Goal: Transaction & Acquisition: Obtain resource

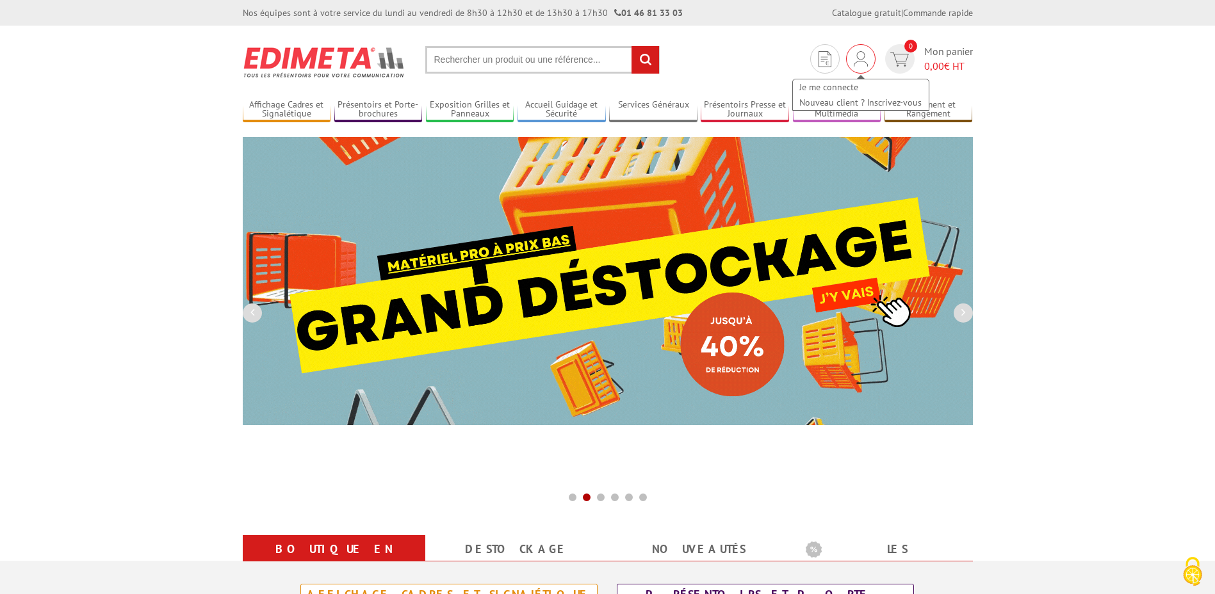
click at [861, 58] on img at bounding box center [861, 58] width 14 height 15
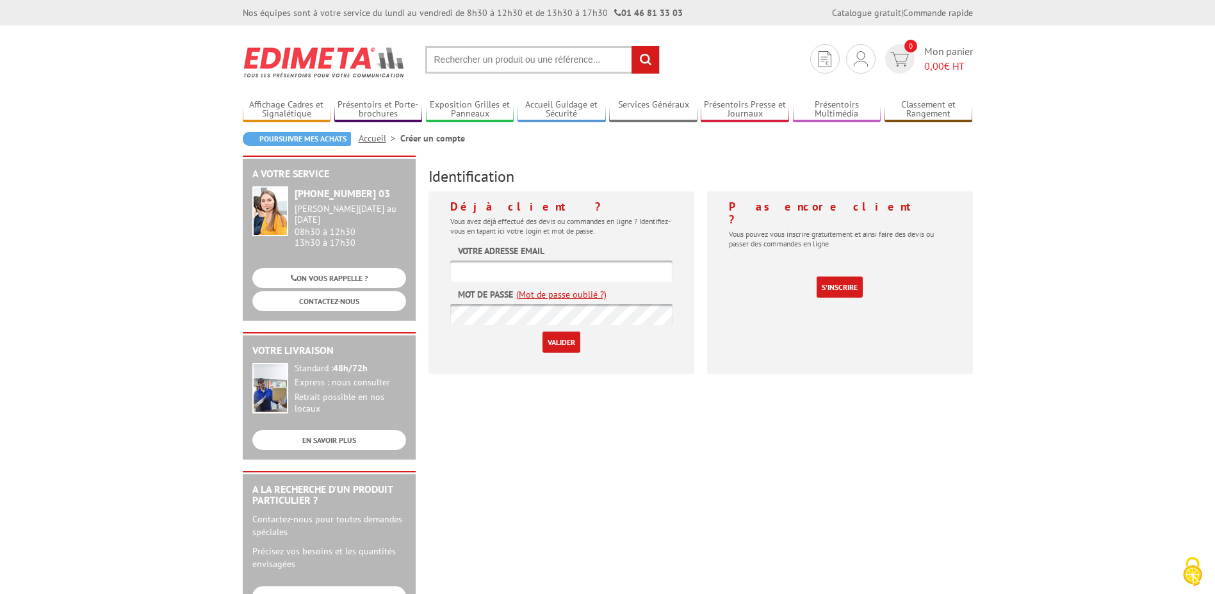
click at [544, 269] on input "text" at bounding box center [561, 271] width 222 height 21
type input "contact.mediatheque@ville-gentilly.fr"
click at [542, 332] on input "Valider" at bounding box center [561, 342] width 38 height 21
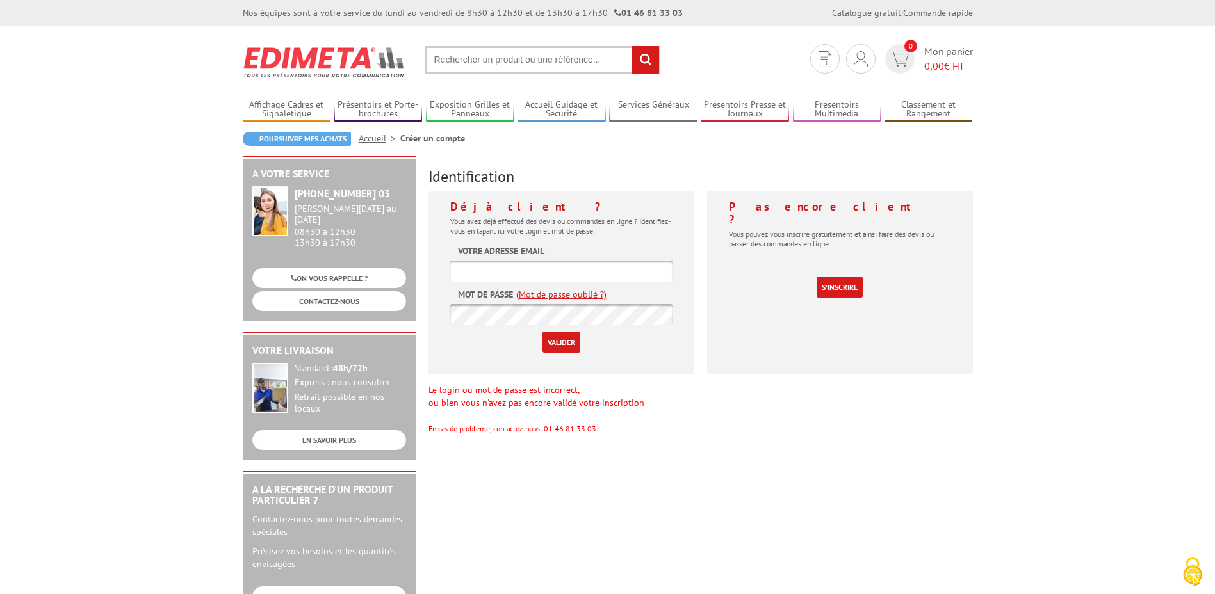
click at [546, 298] on link "(Mot de passe oublié ?)" at bounding box center [561, 294] width 90 height 13
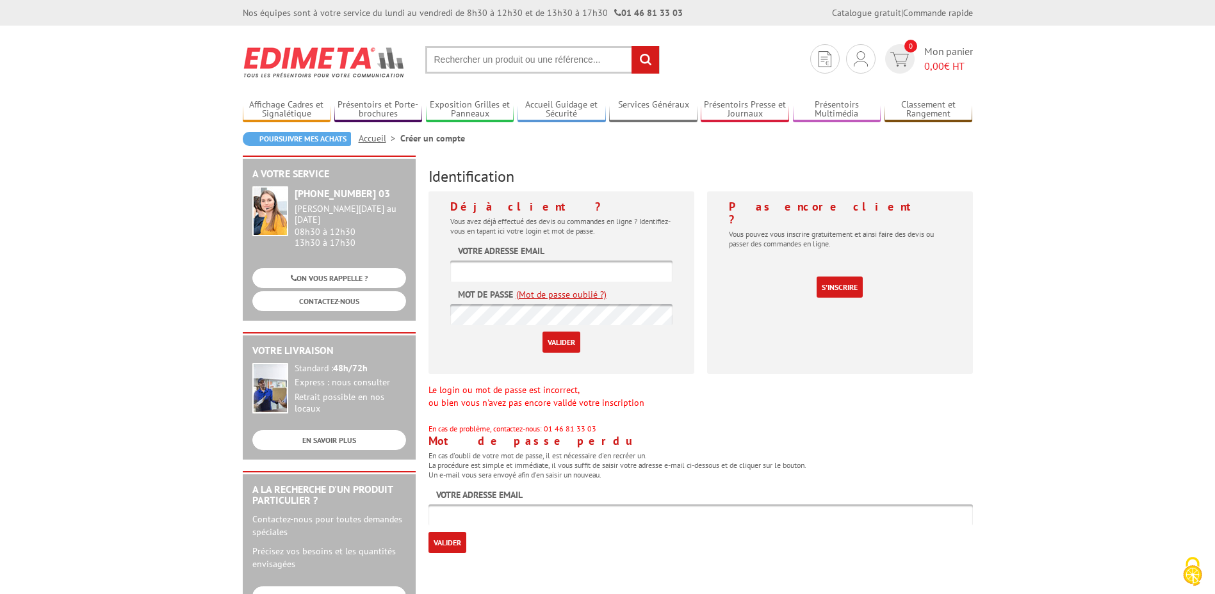
click at [473, 523] on input "text" at bounding box center [700, 515] width 544 height 21
type input "[EMAIL_ADDRESS][DOMAIN_NAME]"
click at [443, 554] on div "A votre service +33 (0)1 46 81 33 03 Du Lundi au Vendredi 08h30 à 12h30 13h30 à…" at bounding box center [607, 497] width 743 height 683
click at [451, 544] on input "Valider" at bounding box center [447, 542] width 38 height 21
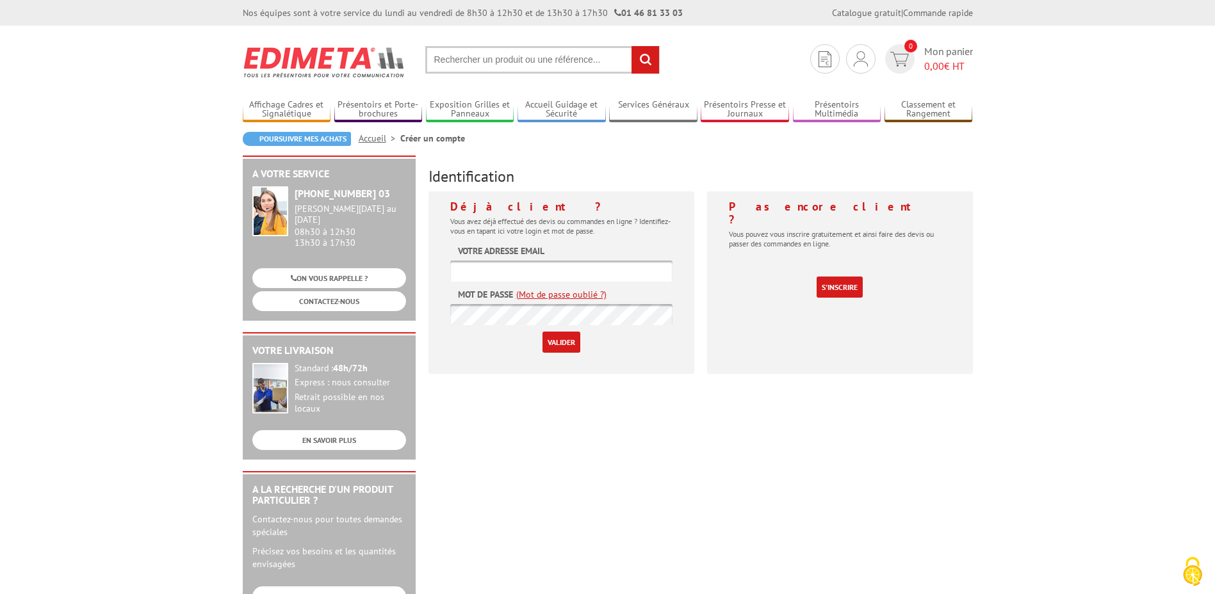
paste input "Donc cela donne la ref : 214153"
click at [524, 59] on input "Donc cela donne la ref : 214153" at bounding box center [542, 60] width 234 height 28
click at [531, 61] on input "Donc cela donne la ref : 214153" at bounding box center [542, 60] width 234 height 28
drag, startPoint x: 580, startPoint y: 60, endPoint x: 131, endPoint y: 38, distance: 449.5
click at [140, 38] on body "Nos équipes sont à votre service du lundi au vendredi de 8h30 à 12h30 et de 13h…" at bounding box center [607, 571] width 1215 height 1143
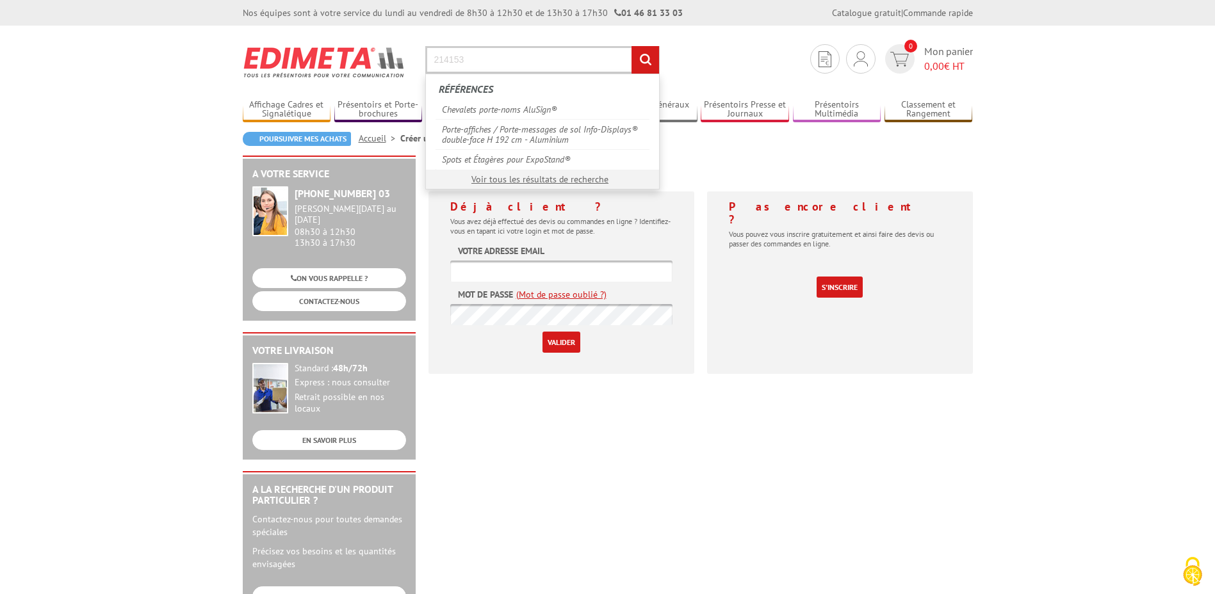
type input "214153"
click at [631, 46] on input "rechercher" at bounding box center [645, 60] width 28 height 28
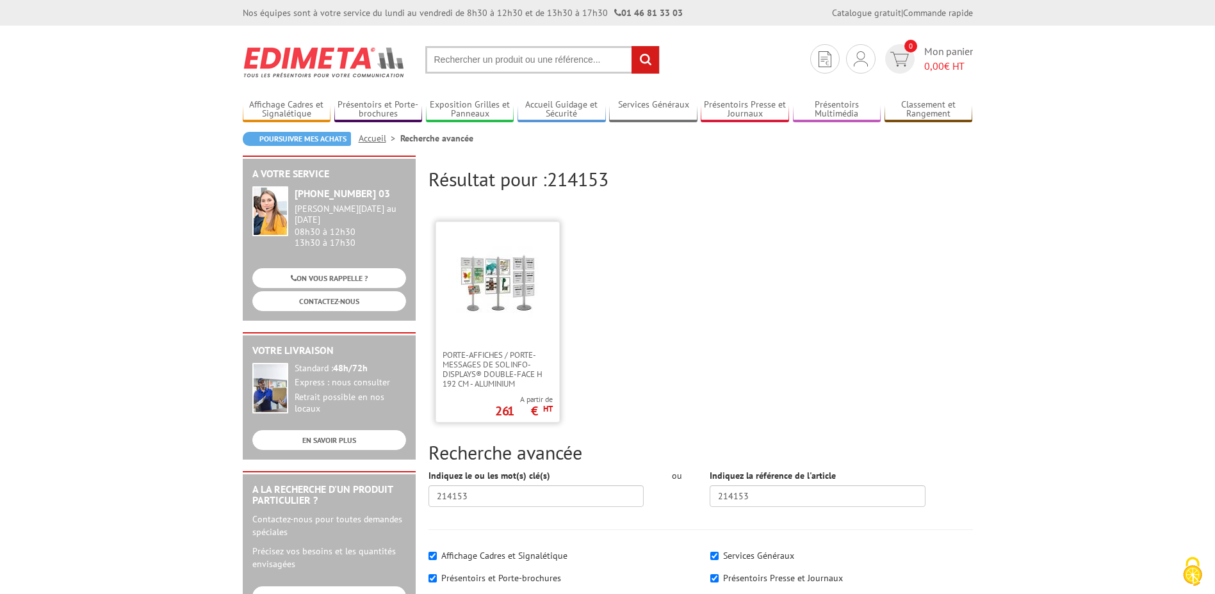
click at [514, 306] on img at bounding box center [497, 282] width 83 height 83
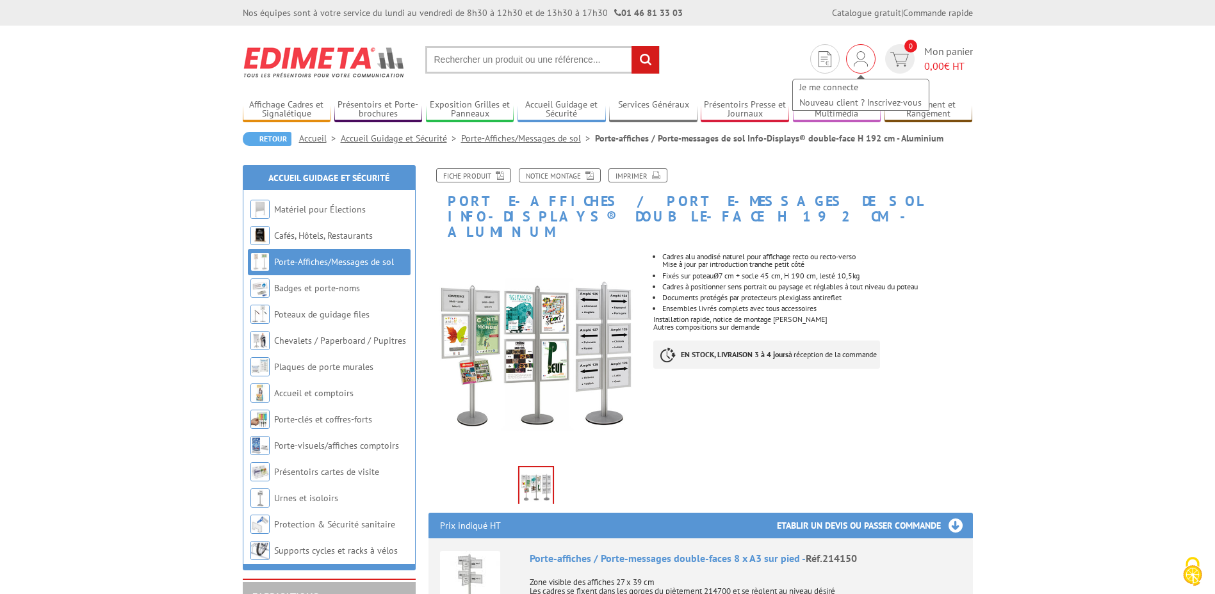
click at [854, 56] on img at bounding box center [861, 58] width 14 height 15
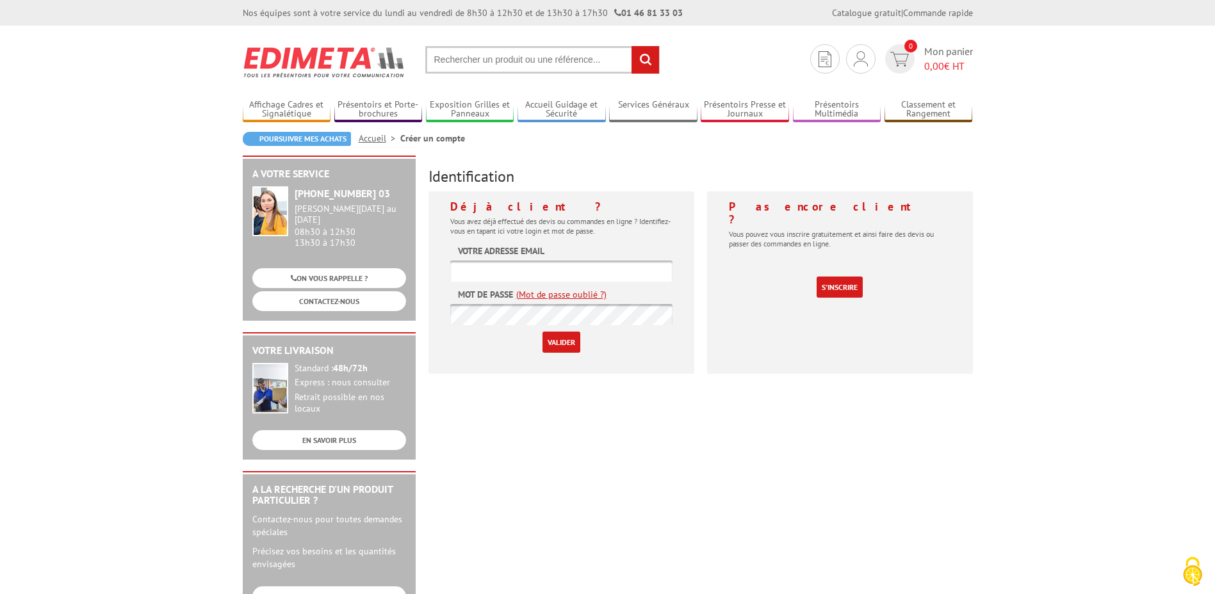
click at [503, 271] on input "text" at bounding box center [561, 271] width 222 height 21
type input "contact.mediatheque@ville-gentilly.fr"
click at [579, 293] on link "(Mot de passe oublié ?)" at bounding box center [561, 294] width 90 height 13
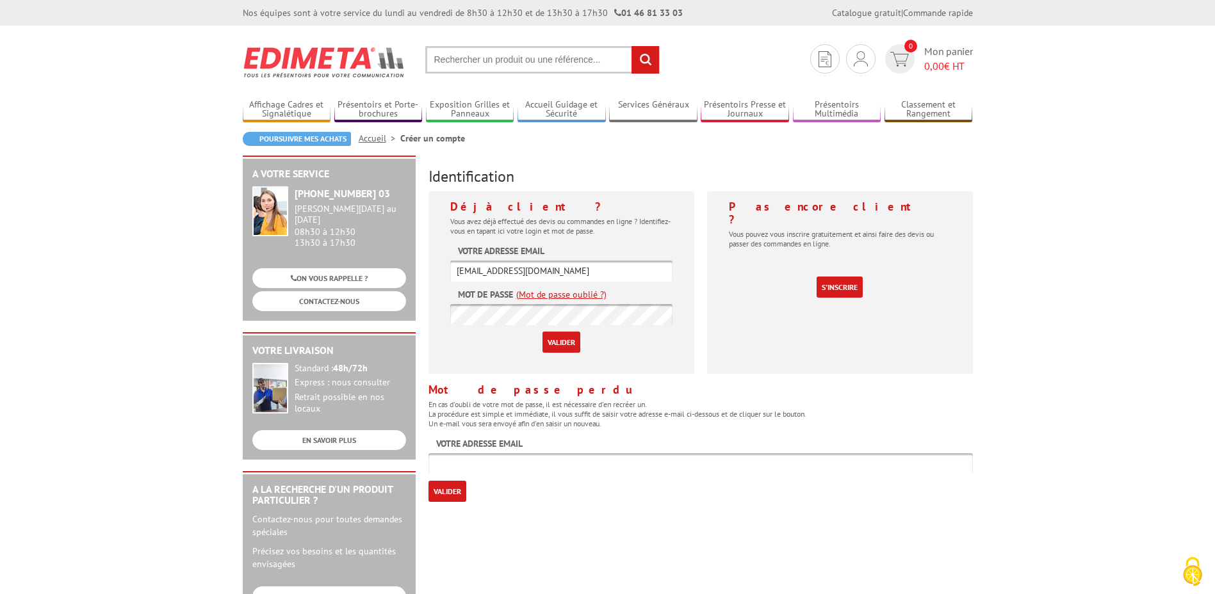
click at [508, 469] on input "text" at bounding box center [700, 463] width 544 height 21
type input "contact.mediatheque@ville-gentilly.from"
click at [571, 533] on div "A votre service +33 (0)1 46 81 33 03 Du Lundi au Vendredi 08h30 à 12h30 13h30 à…" at bounding box center [607, 497] width 743 height 683
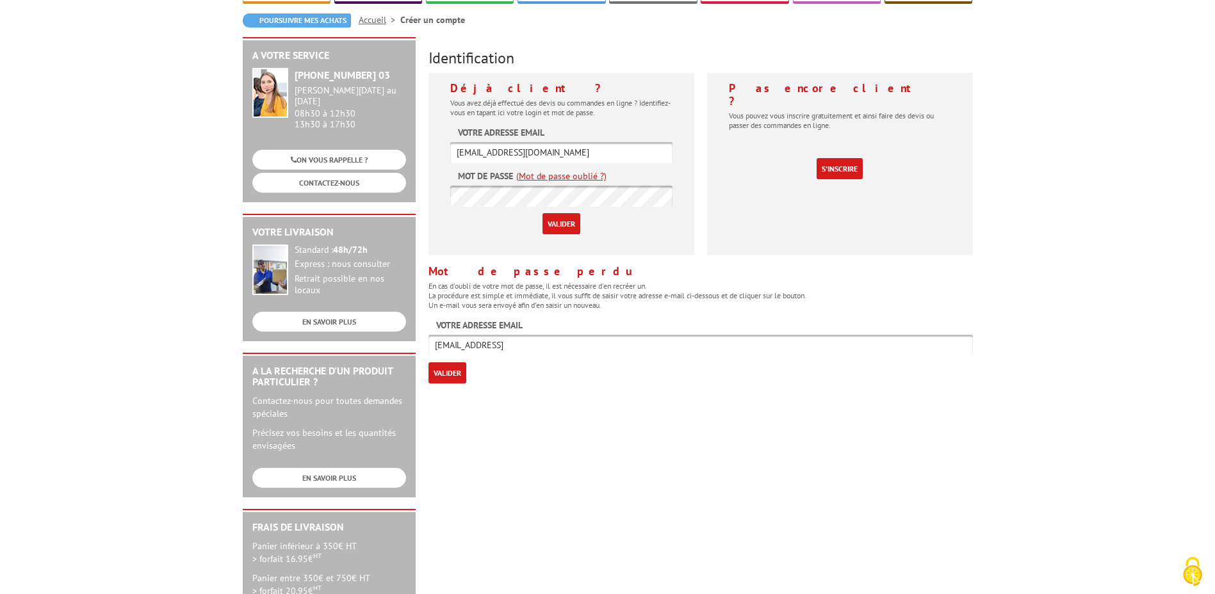
scroll to position [320, 0]
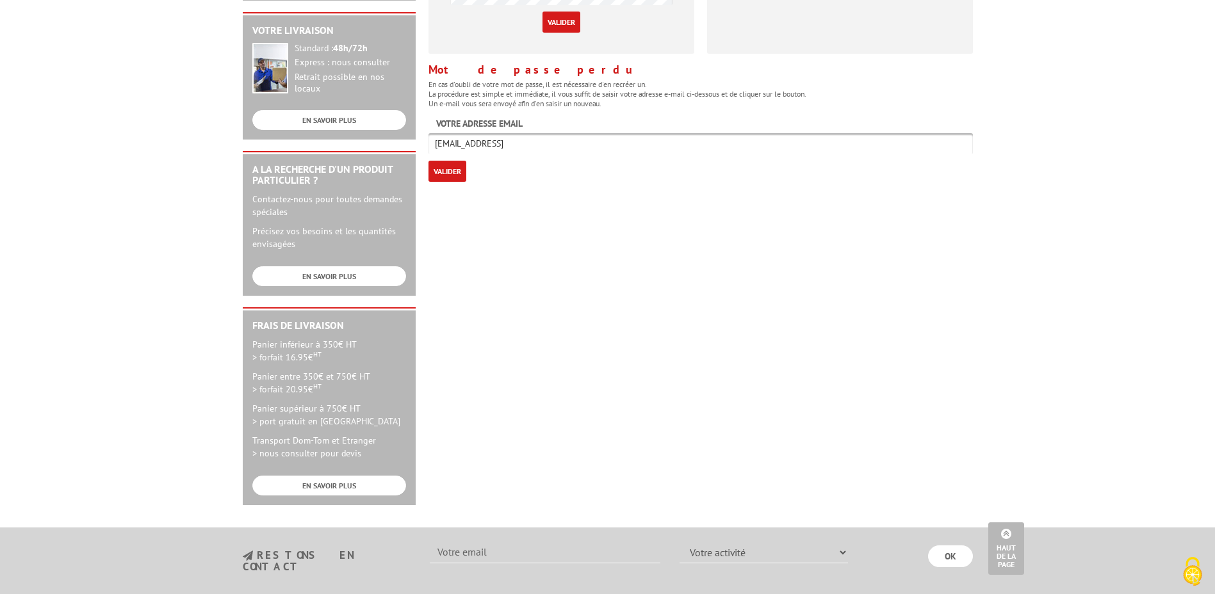
click at [443, 171] on input "Valider" at bounding box center [447, 171] width 38 height 21
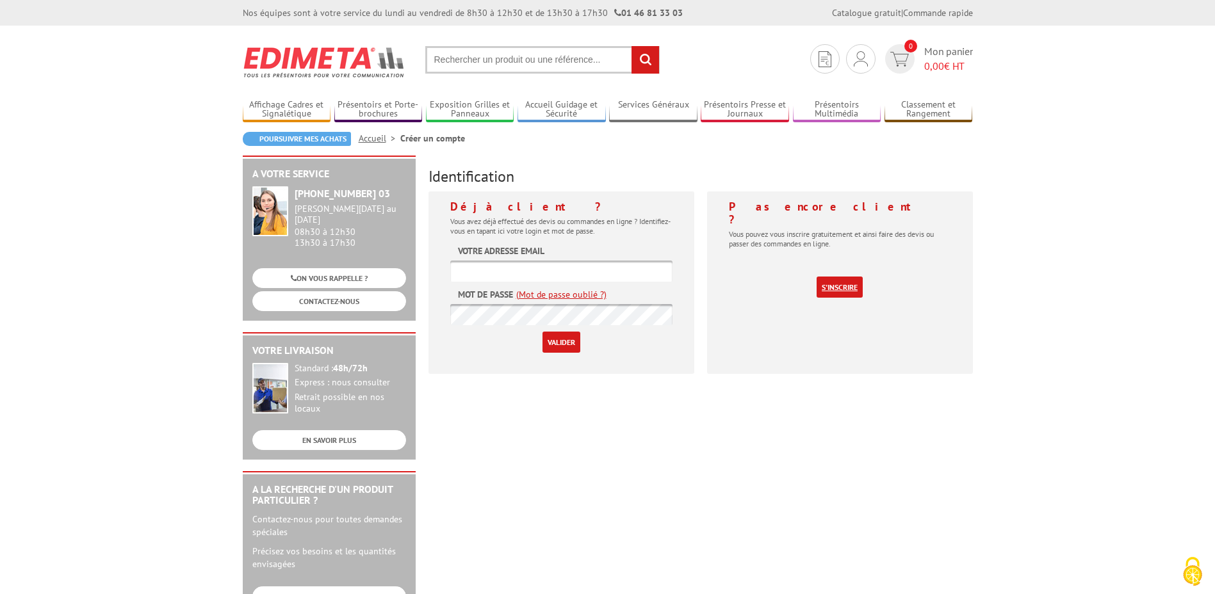
click at [833, 277] on link "S'inscrire" at bounding box center [839, 287] width 46 height 21
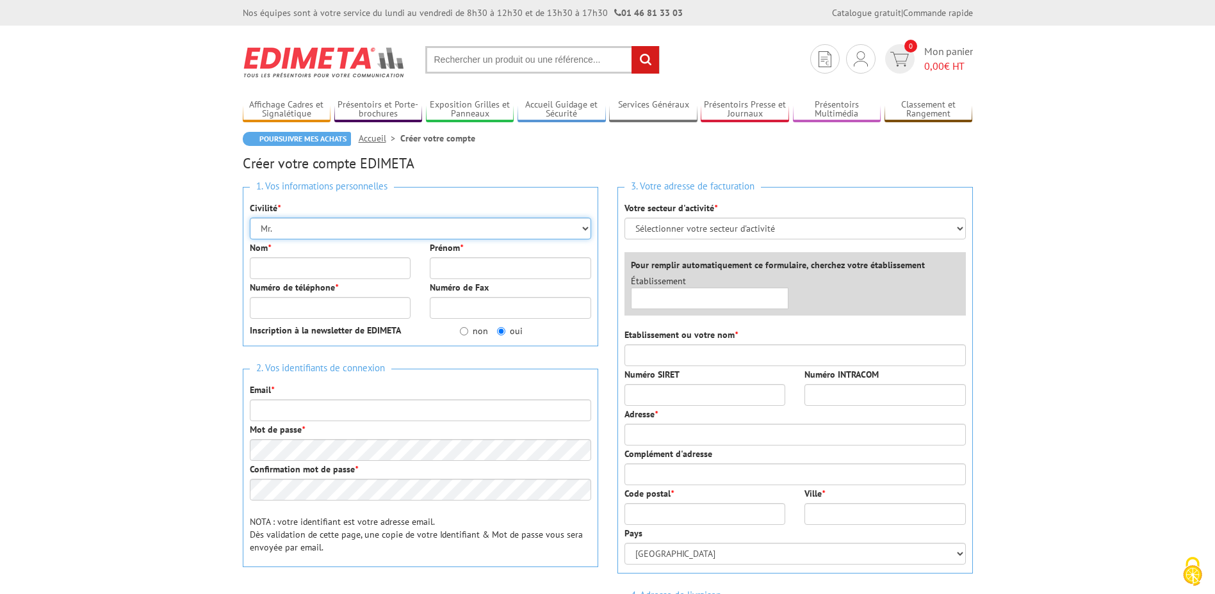
click at [292, 234] on select "Mr. Mme. Mlle." at bounding box center [420, 229] width 341 height 22
select select "Mme."
click at [250, 218] on select "Mr. Mme. Mlle." at bounding box center [420, 229] width 341 height 22
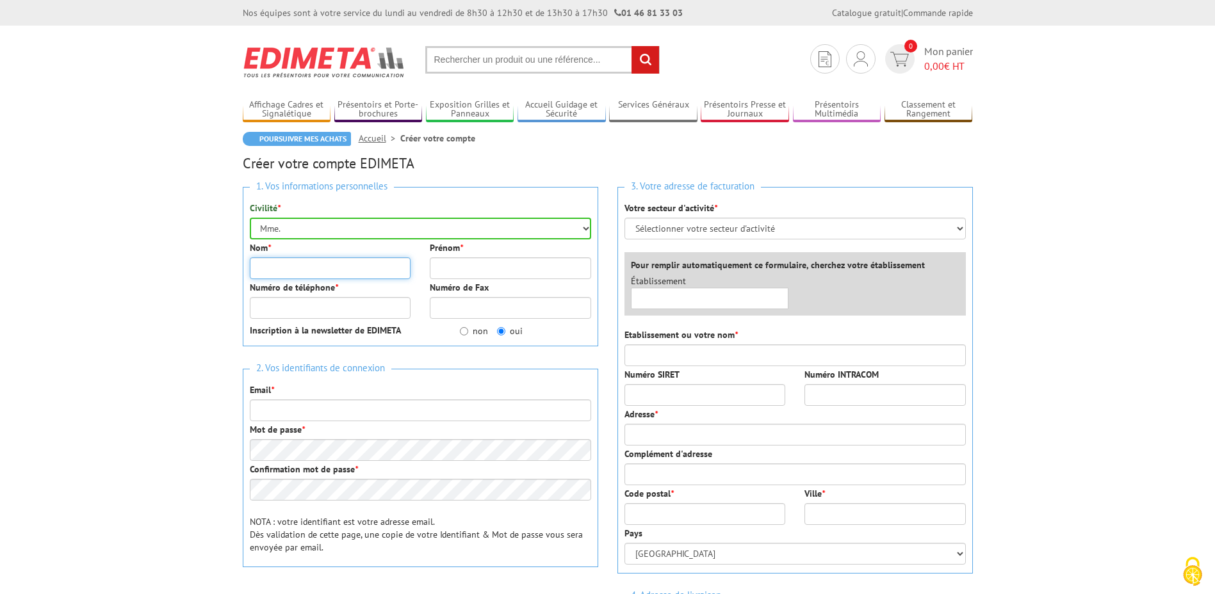
click at [286, 259] on input "Nom *" at bounding box center [330, 268] width 161 height 22
type input "Médiathèque"
type input "de Gentilly"
type input "0141242148"
type input "[EMAIL_ADDRESS][DOMAIN_NAME]"
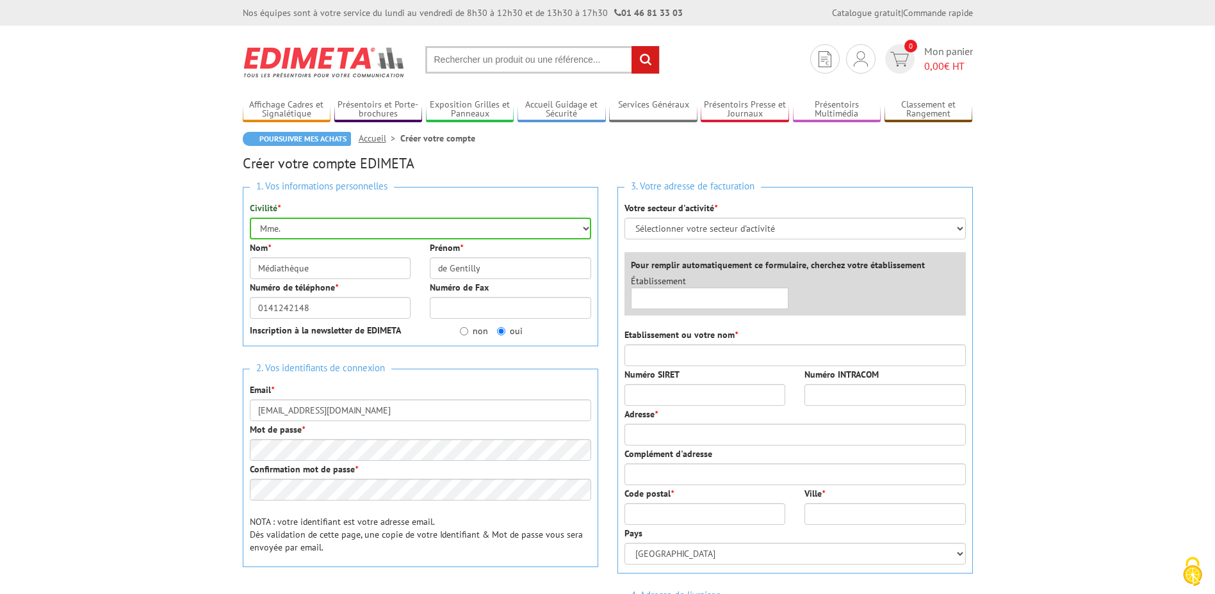
type input "Service comptabilité"
type input "3 rue de la division du Général Leclerc"
type input "94250"
type input "Gentilly"
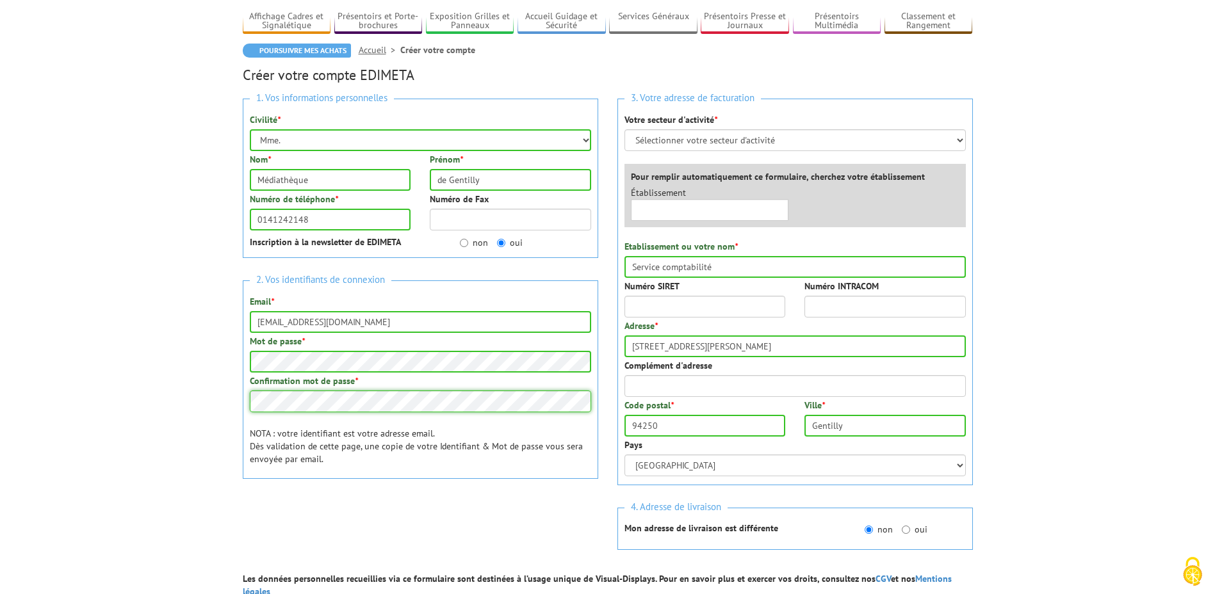
scroll to position [128, 0]
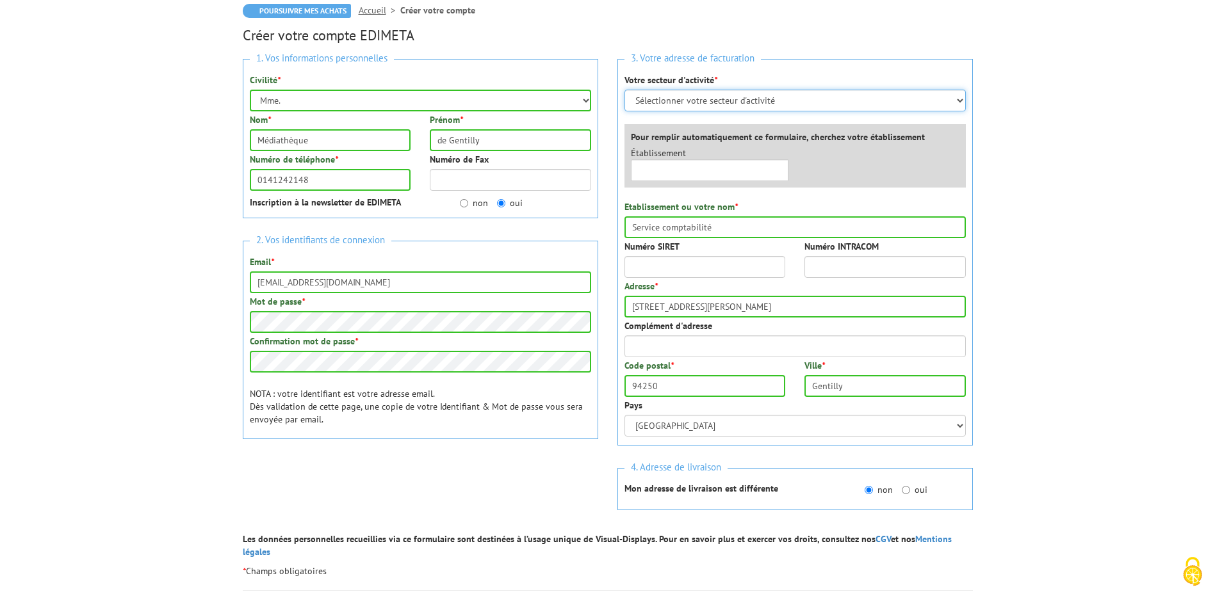
click at [697, 108] on select "Sélectionner votre secteur d'activité Administrations et collectivités Magasins…" at bounding box center [794, 101] width 341 height 22
select select "876"
click at [624, 90] on select "Sélectionner votre secteur d'activité Administrations et collectivités Magasins…" at bounding box center [794, 101] width 341 height 22
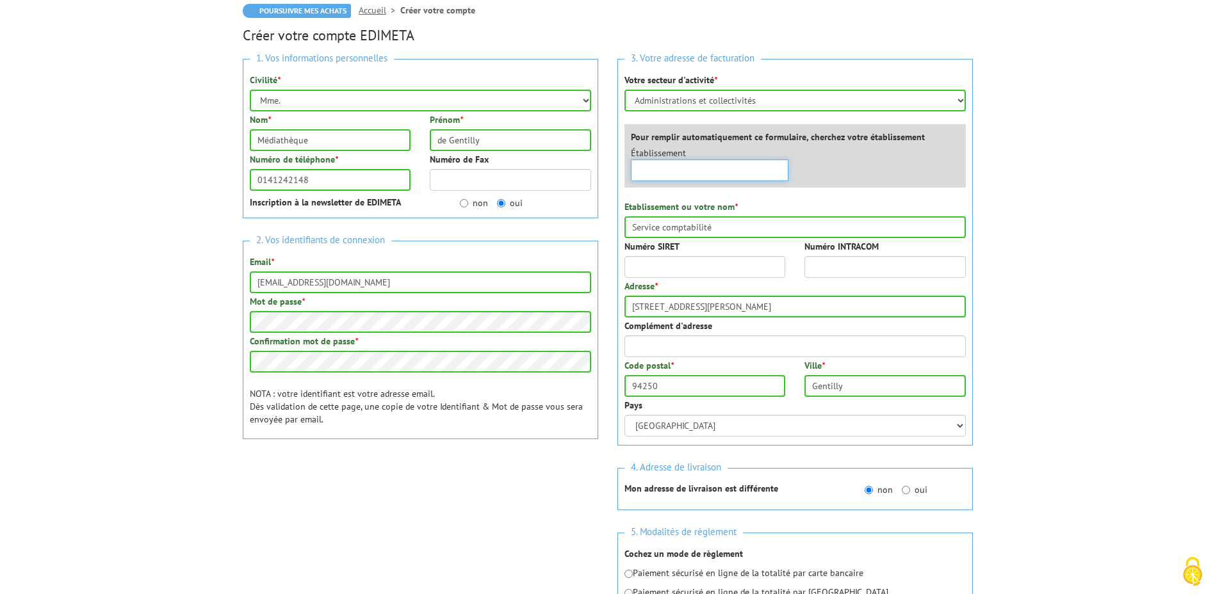
click at [708, 171] on input "text" at bounding box center [710, 170] width 158 height 22
click at [758, 311] on input "3 rue de la division du Général Leclerc" at bounding box center [794, 307] width 341 height 22
click at [588, 311] on div "1. Vos informations personnelles Civilité * Mr. Mme. Mlle. Nom * Médiathèque Pr…" at bounding box center [607, 351] width 749 height 605
type input "14, place Henri Barbusse"
click at [569, 505] on div "0cAFcWeA6lFELz_1Ig0cuhTCOxzOCDTAkn1YWBvJSBoyqWEkyPxtklHfl0ZuXXxaXeIyeI9_tnraWJf…" at bounding box center [420, 487] width 355 height 50
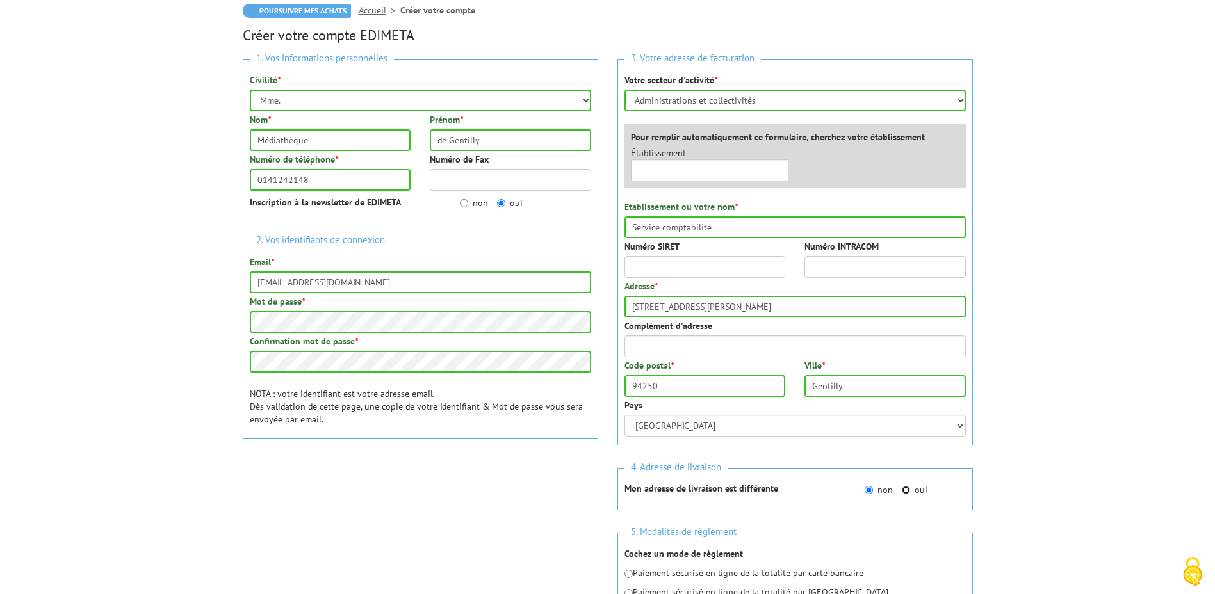
click at [907, 494] on input "oui" at bounding box center [906, 490] width 8 height 8
radio input "true"
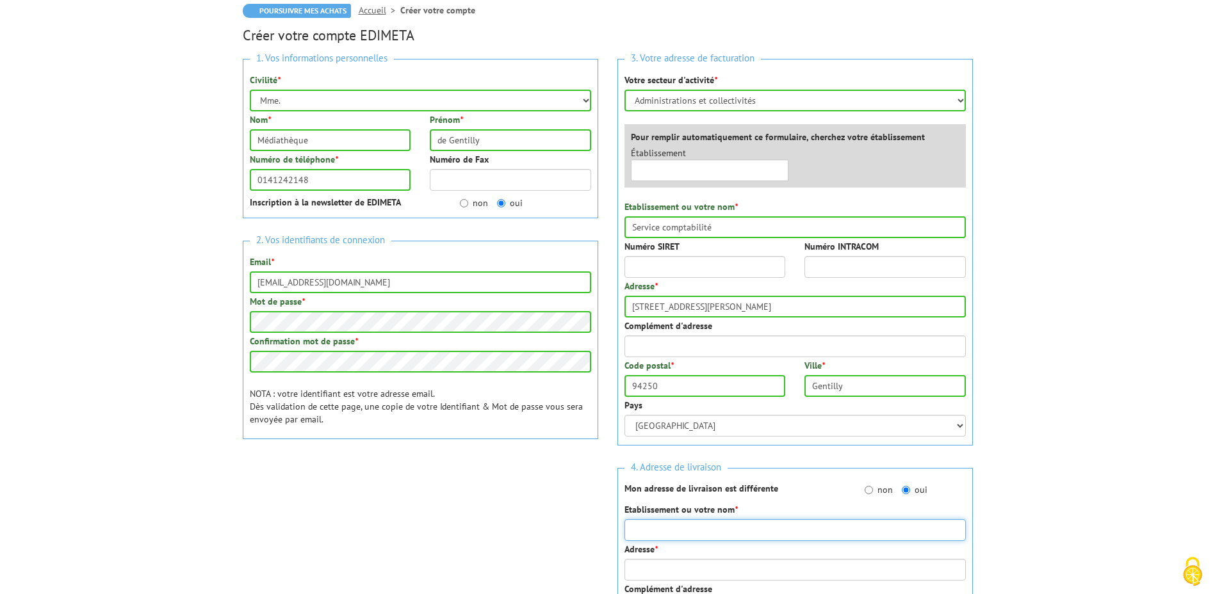
click at [776, 527] on input "Etablissement ou votre nom *" at bounding box center [794, 530] width 341 height 22
type input "Médiathèque"
type input "[STREET_ADDRESS][PERSON_NAME]"
type input "-"
type input "94250"
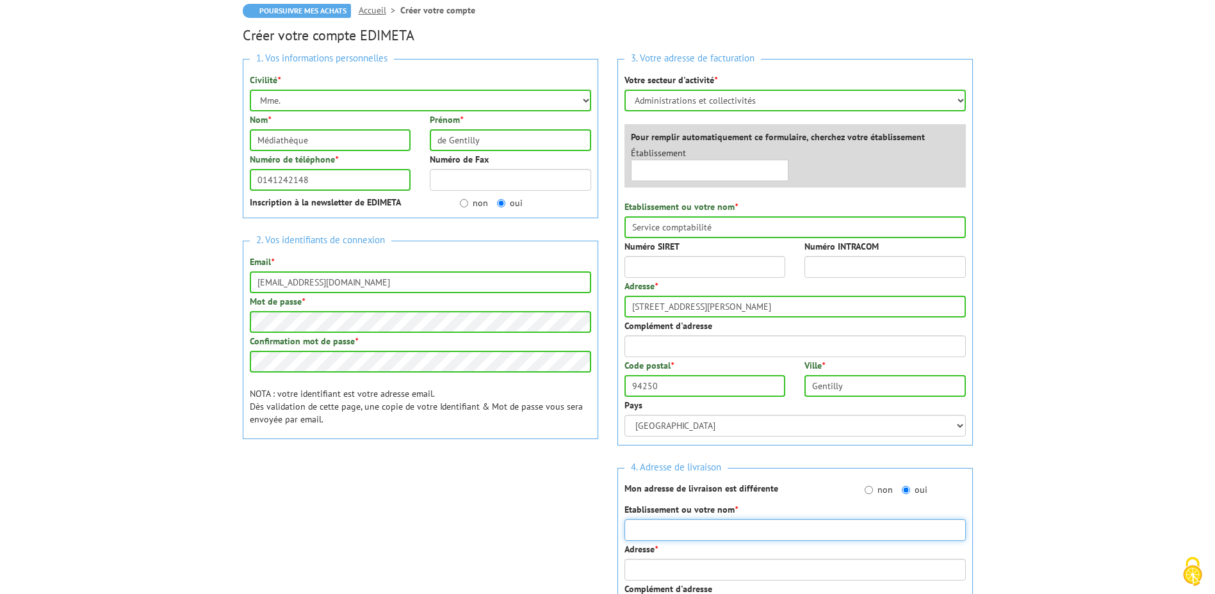
type input "Gentilly"
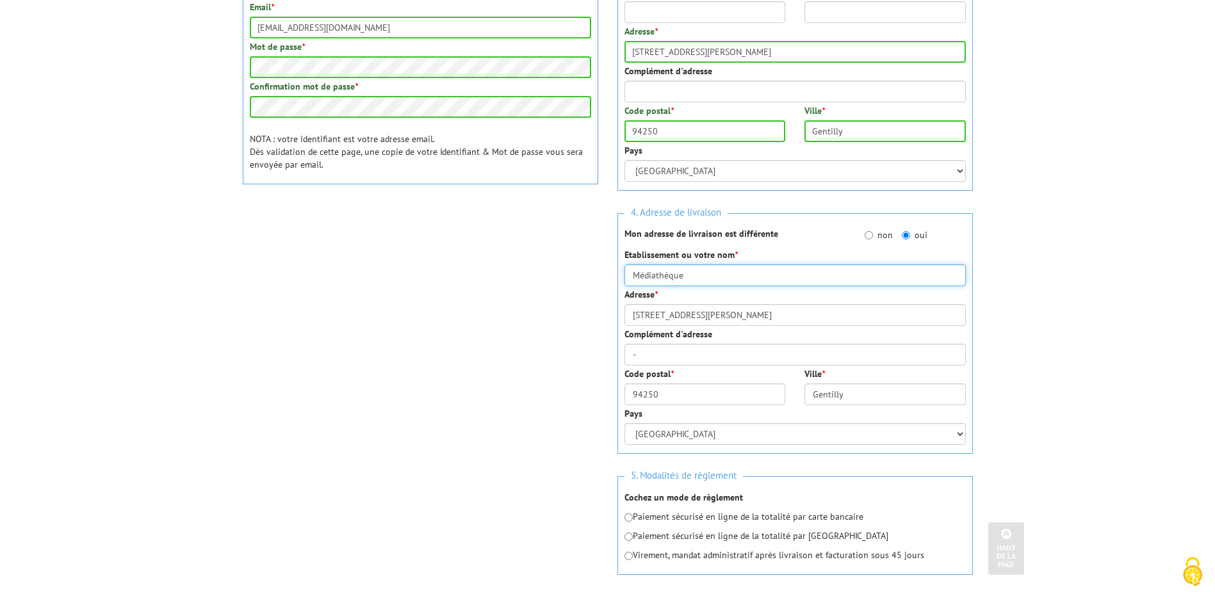
scroll to position [384, 0]
click at [626, 273] on input "Médiathèque" at bounding box center [794, 274] width 341 height 22
type input "La Médiathèque"
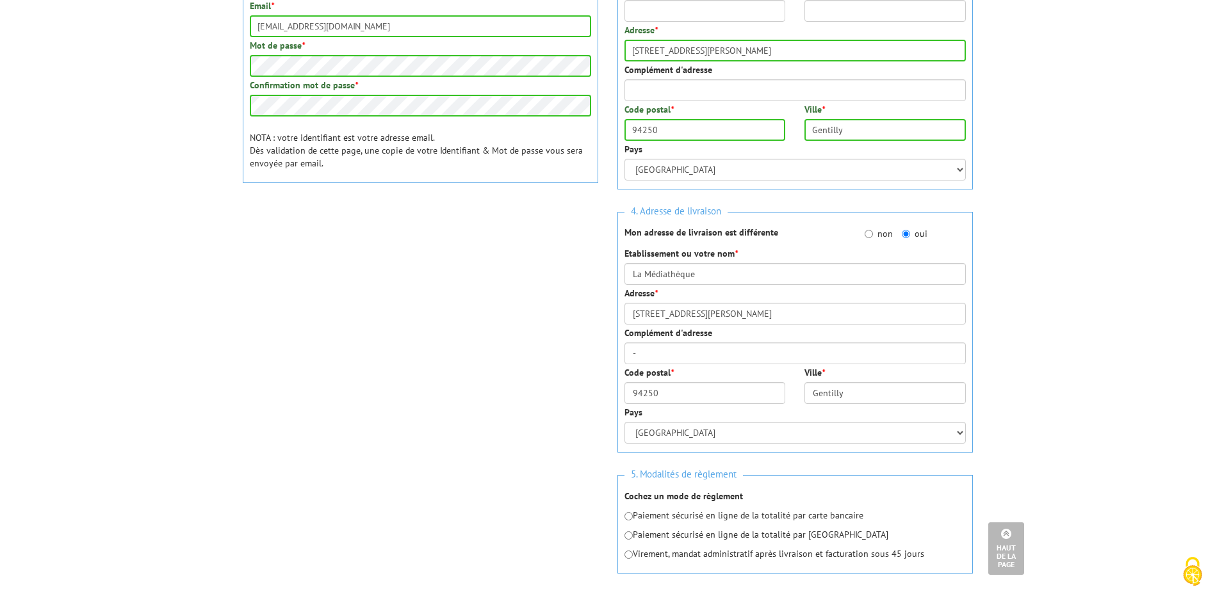
click at [443, 482] on div "1. Vos informations personnelles Civilité * Mr. Mme. Mlle. Nom * Médiathèque Pr…" at bounding box center [607, 194] width 749 height 803
click at [630, 557] on input "radio" at bounding box center [628, 555] width 8 height 8
radio input "true"
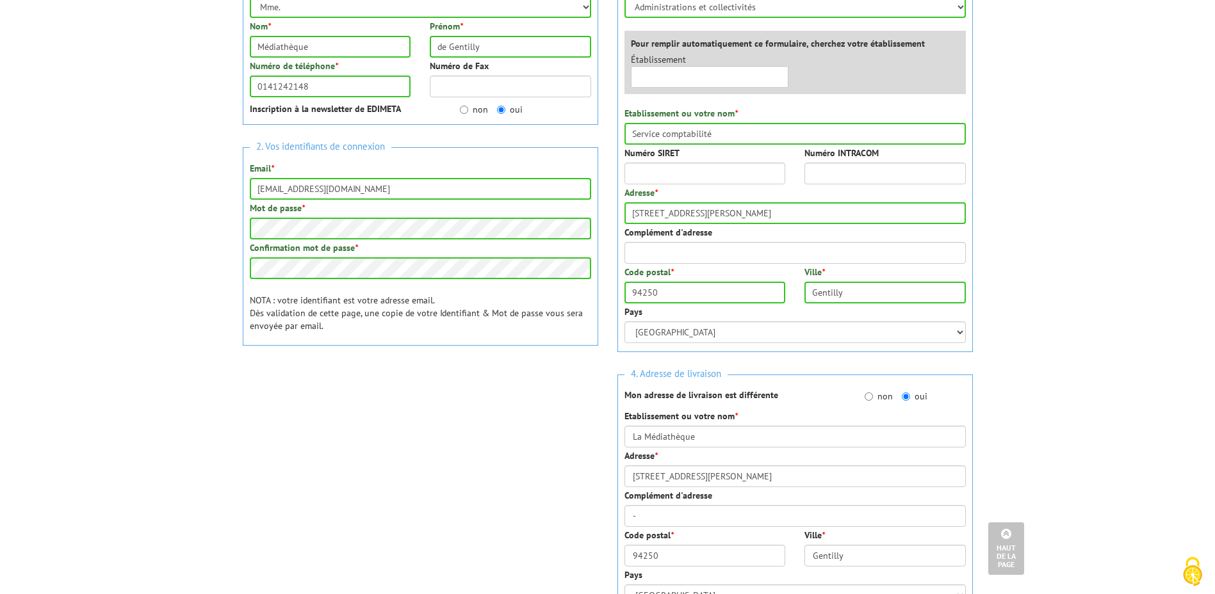
scroll to position [66, 0]
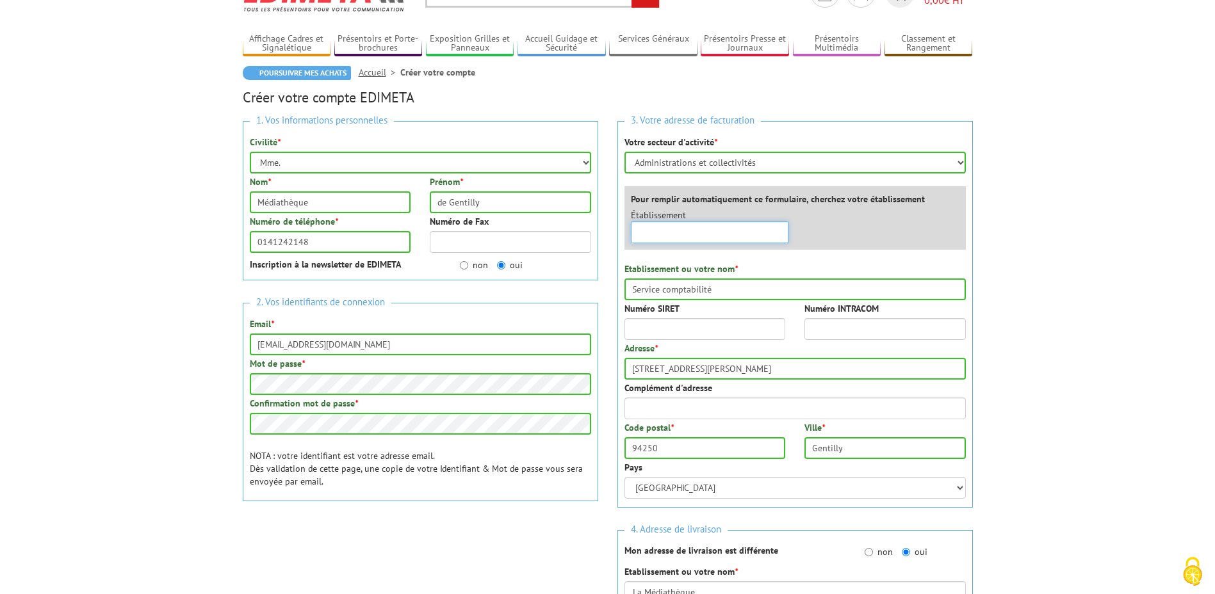
click at [701, 237] on input "text" at bounding box center [710, 233] width 158 height 22
click at [755, 232] on input "text" at bounding box center [710, 233] width 158 height 22
click at [715, 333] on input "Numéro SIRET" at bounding box center [704, 329] width 161 height 22
click at [690, 330] on input "Numéro SIRET" at bounding box center [704, 329] width 161 height 22
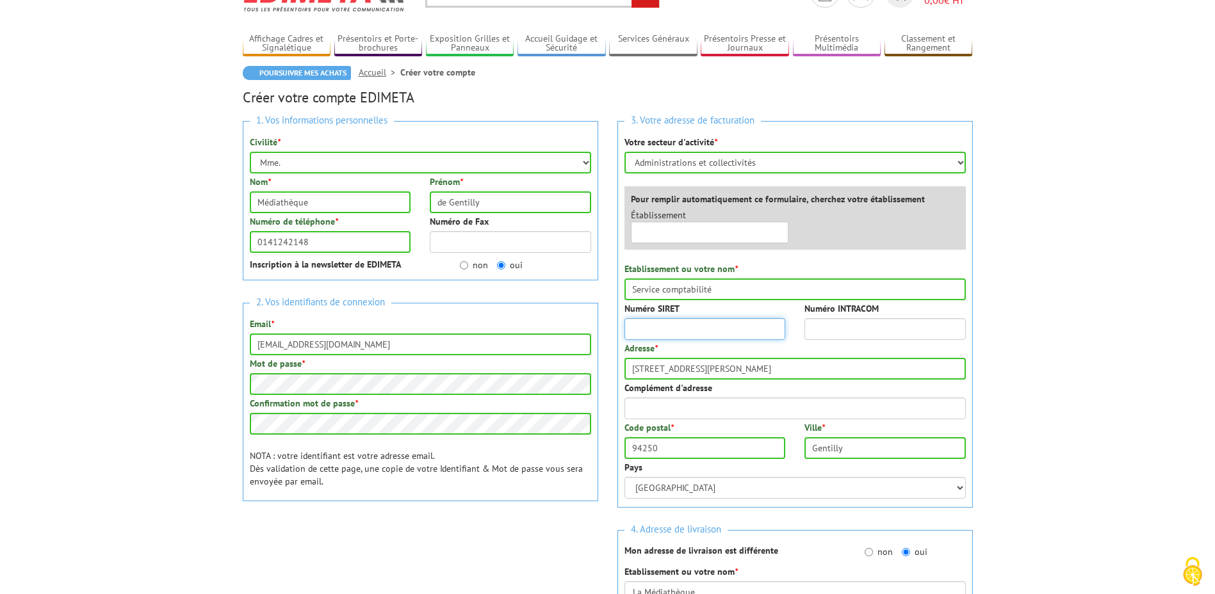
paste input "21940037100015"
type input "21940037100015"
click at [954, 318] on input "Numéro INTRACOM" at bounding box center [884, 329] width 161 height 22
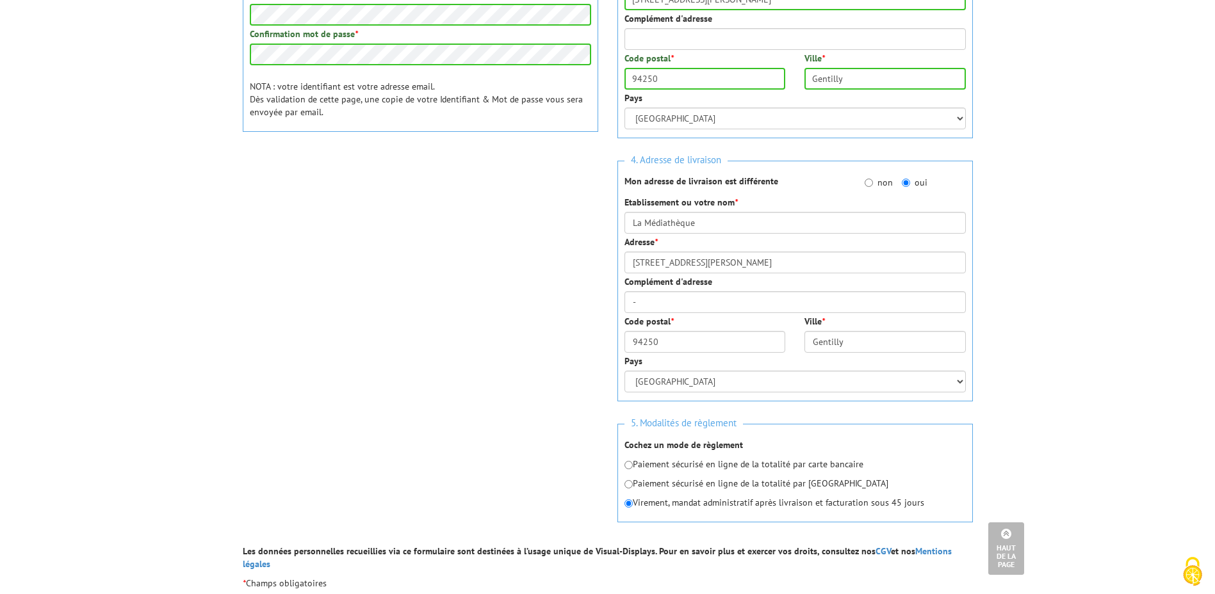
scroll to position [578, 0]
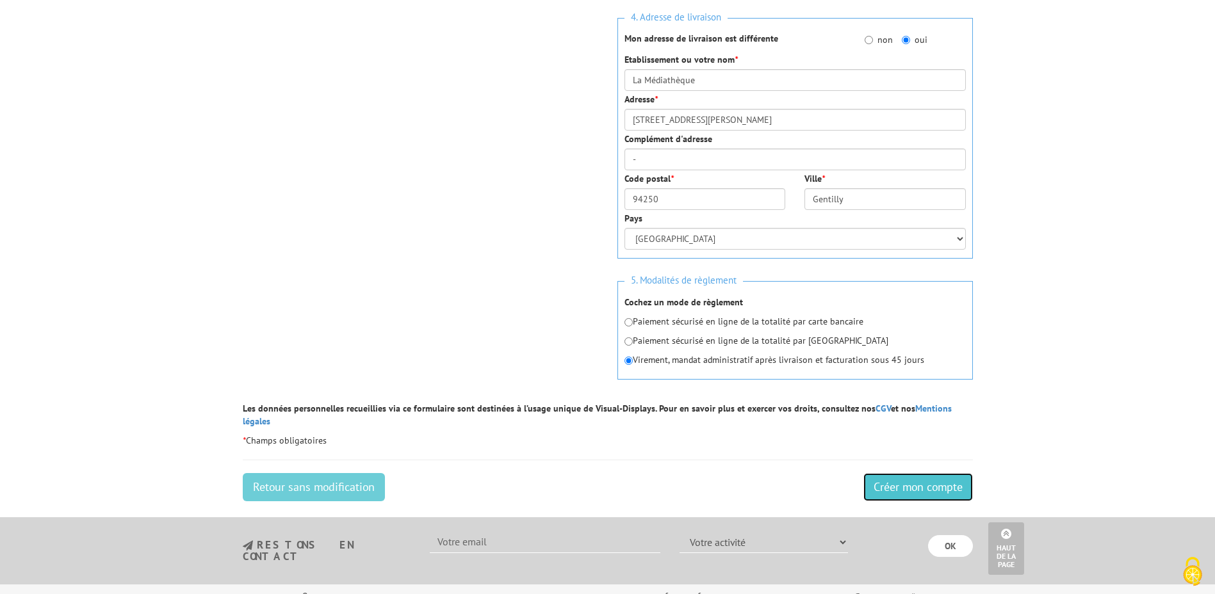
click at [918, 476] on input "Créer mon compte" at bounding box center [918, 487] width 110 height 28
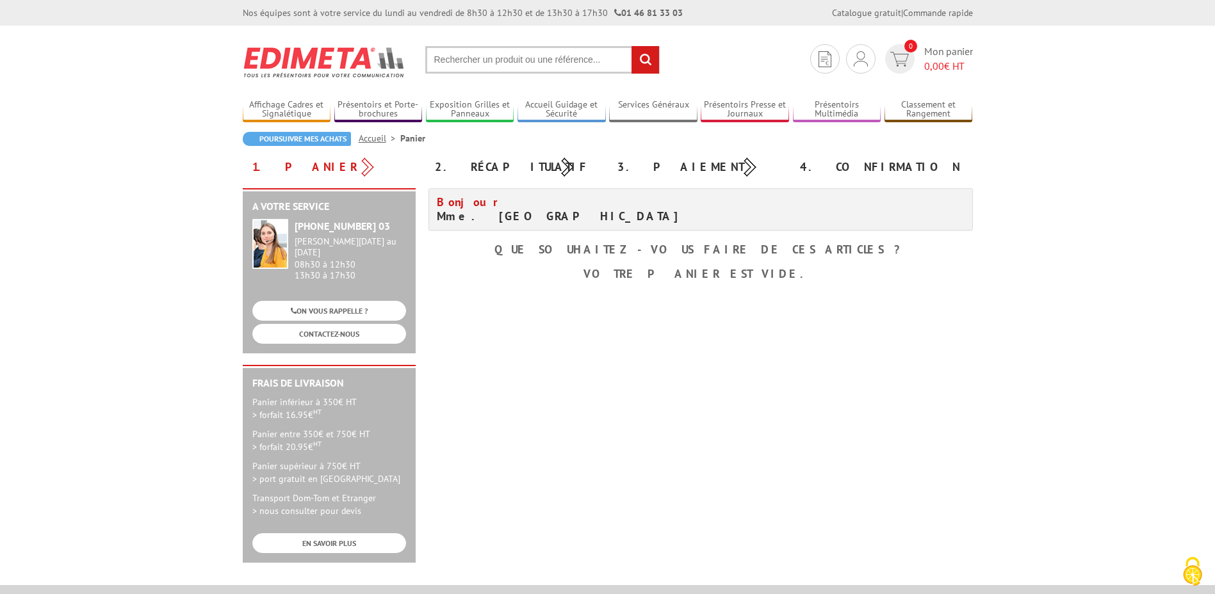
click at [540, 62] on input "text" at bounding box center [542, 60] width 234 height 28
click at [471, 61] on input "text" at bounding box center [542, 60] width 234 height 28
click at [495, 392] on div "A votre service [PHONE_NUMBER] 03 [PERSON_NAME][DATE] au [DATE] 08h30 à 12h30 1…" at bounding box center [607, 381] width 743 height 387
click at [320, 139] on link "Poursuivre mes achats" at bounding box center [297, 139] width 108 height 14
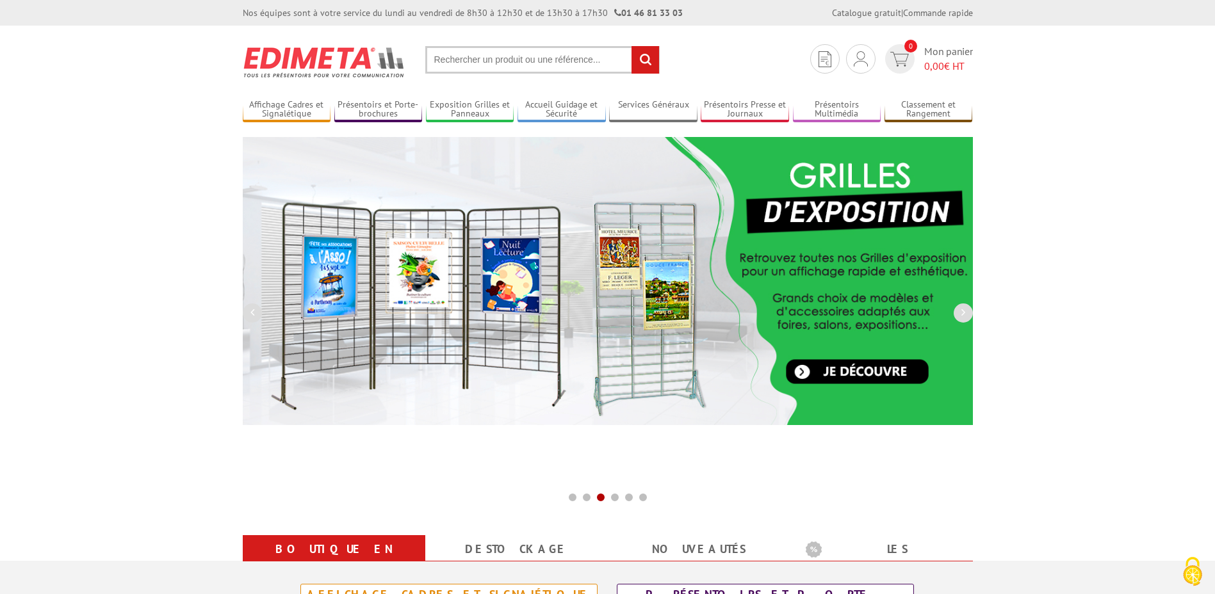
click at [501, 56] on input "text" at bounding box center [542, 60] width 234 height 28
click at [482, 56] on input "text" at bounding box center [542, 60] width 234 height 28
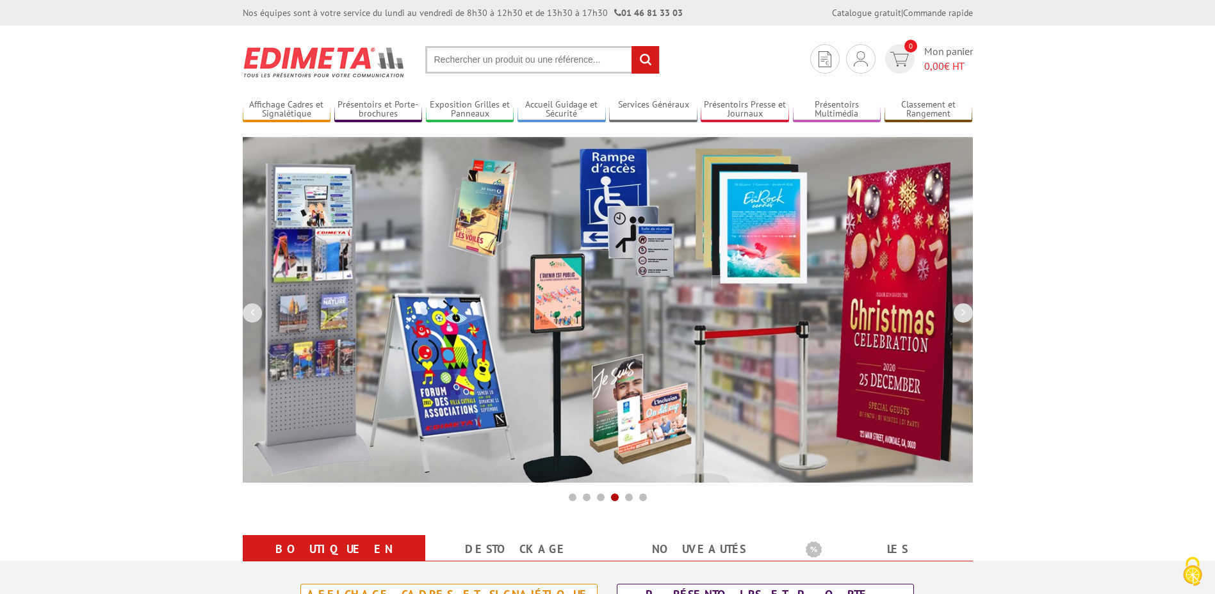
drag, startPoint x: 533, startPoint y: 74, endPoint x: 539, endPoint y: 72, distance: 6.9
click at [533, 74] on section "Mon compte Mes devis & commandes Déconnexion 0 Mon panier 0,00 € HT rechercher …" at bounding box center [608, 56] width 730 height 60
click at [544, 69] on input "text" at bounding box center [542, 60] width 234 height 28
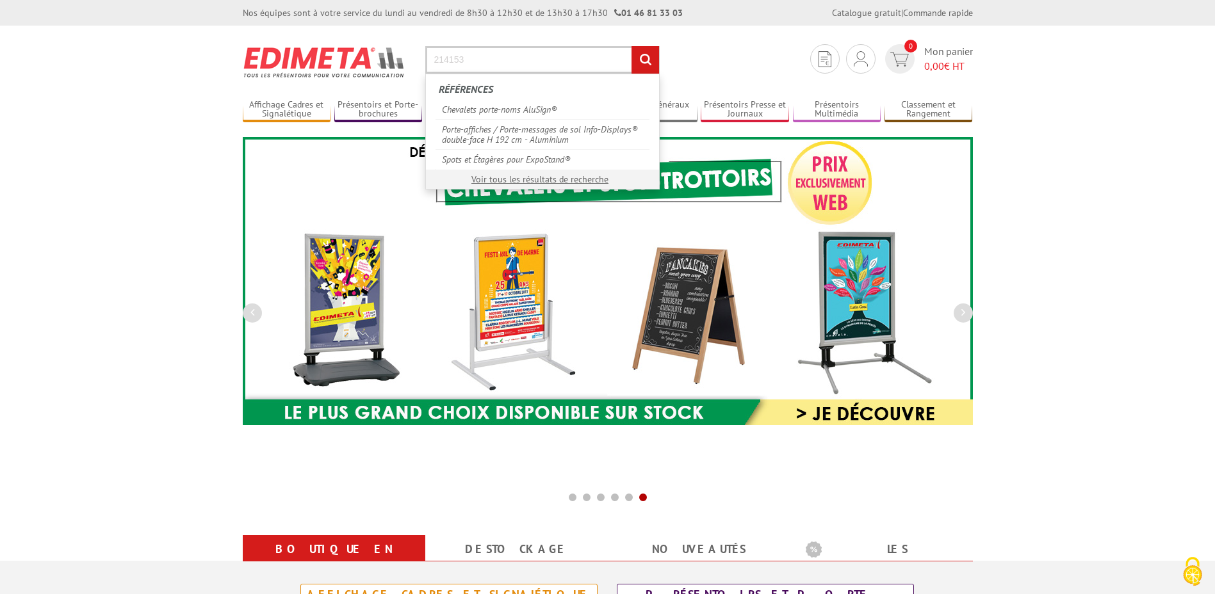
type input "214153"
click at [631, 46] on input "rechercher" at bounding box center [645, 60] width 28 height 28
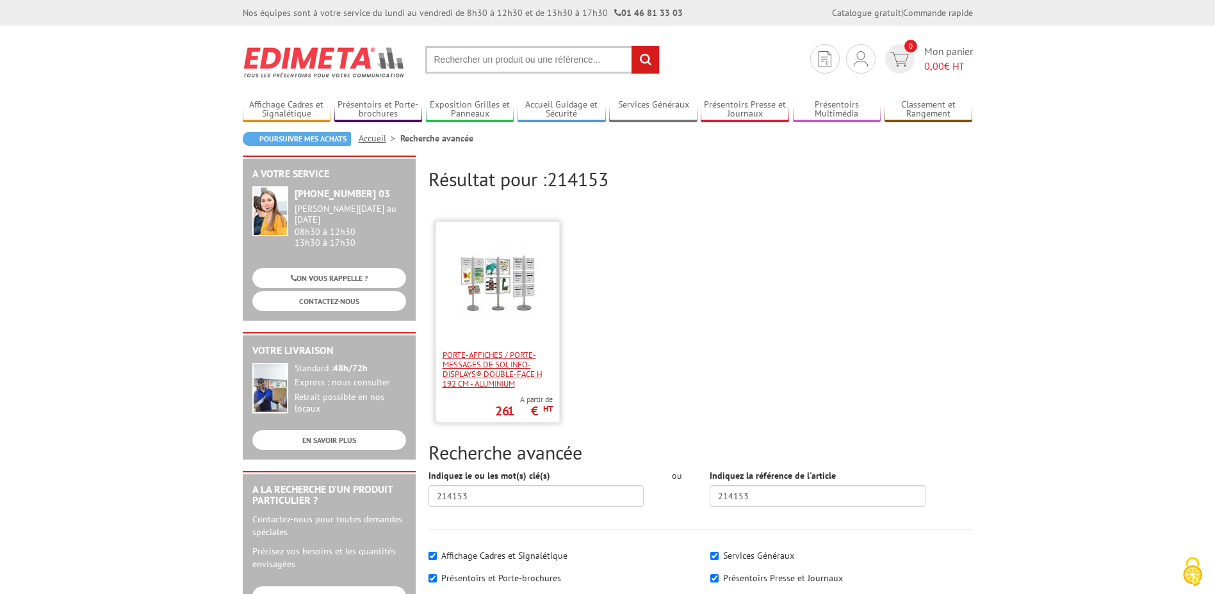
click at [483, 364] on span "Porte-affiches / Porte-messages de sol Info-Displays® double-face H 192 cm - Al…" at bounding box center [498, 369] width 110 height 38
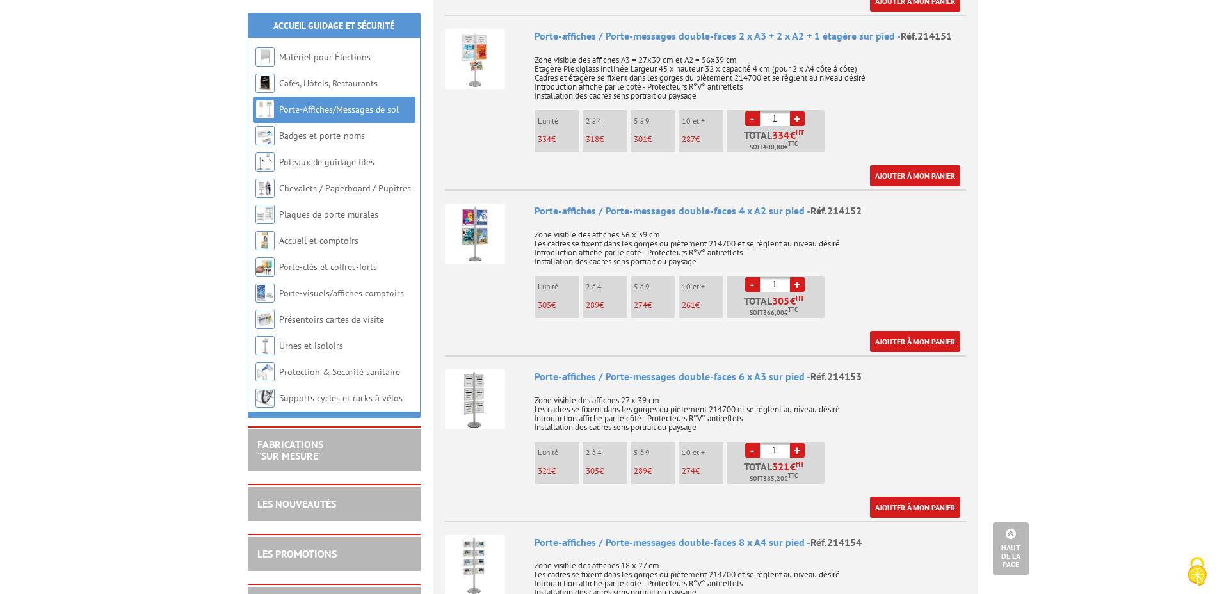
scroll to position [704, 0]
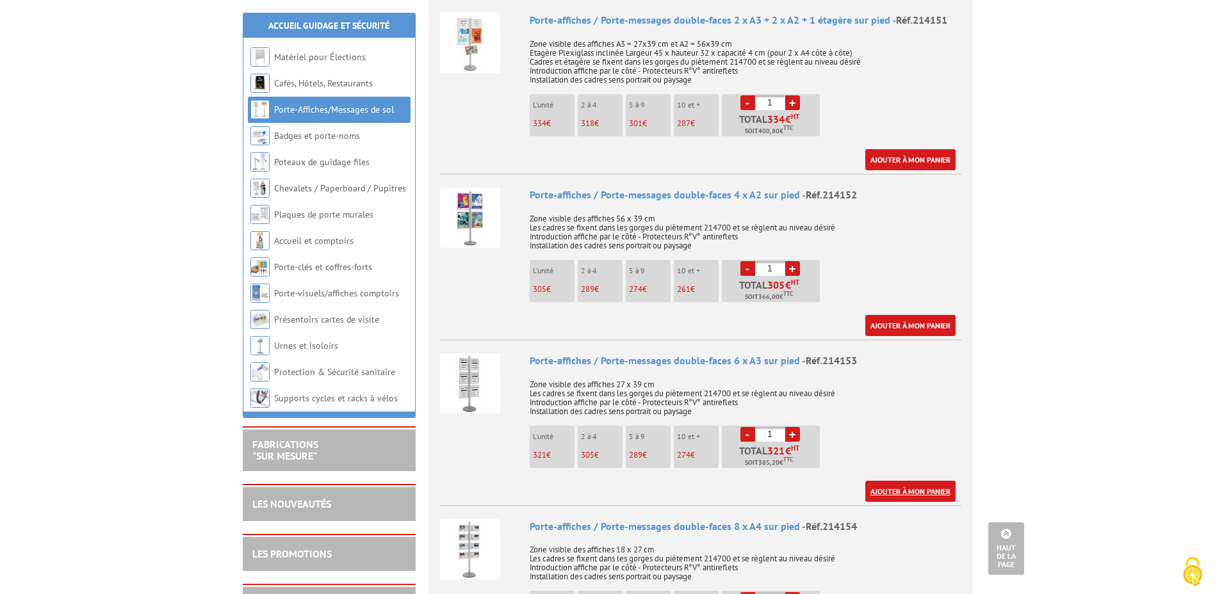
click at [931, 481] on link "Ajouter à mon panier" at bounding box center [910, 491] width 90 height 21
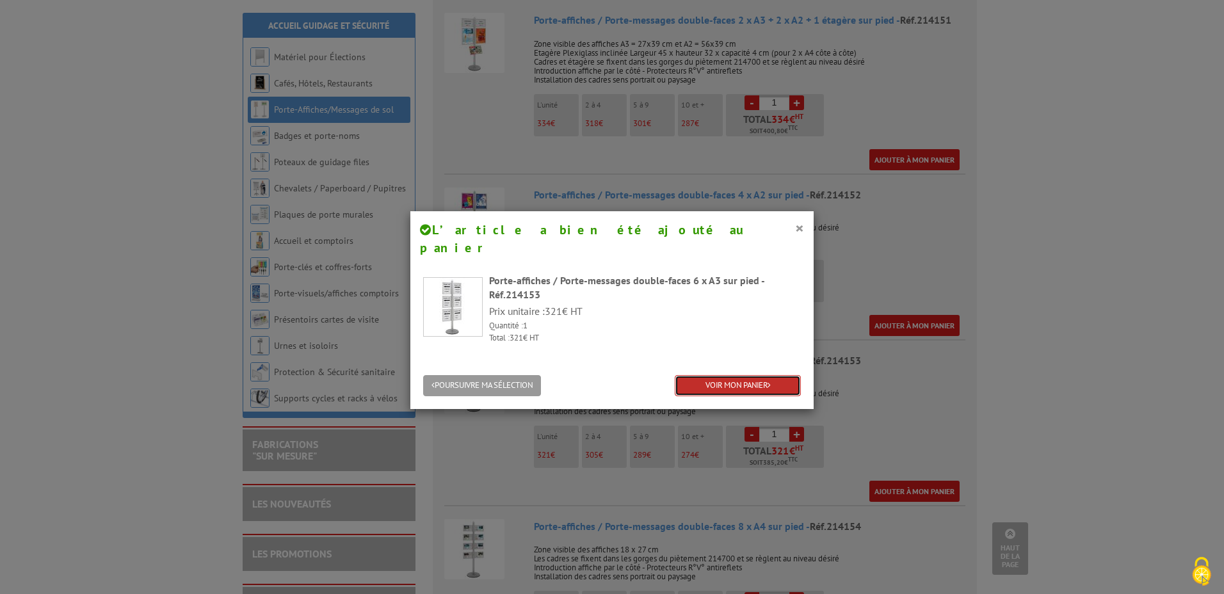
click at [762, 375] on link "VOIR MON PANIER" at bounding box center [738, 385] width 126 height 21
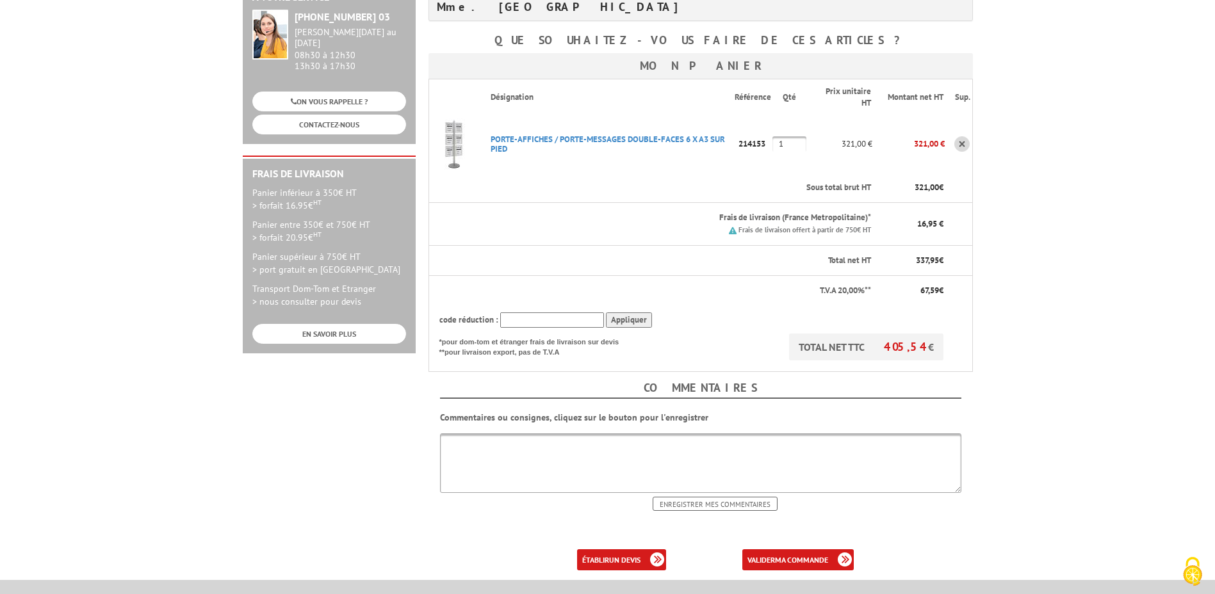
scroll to position [256, 0]
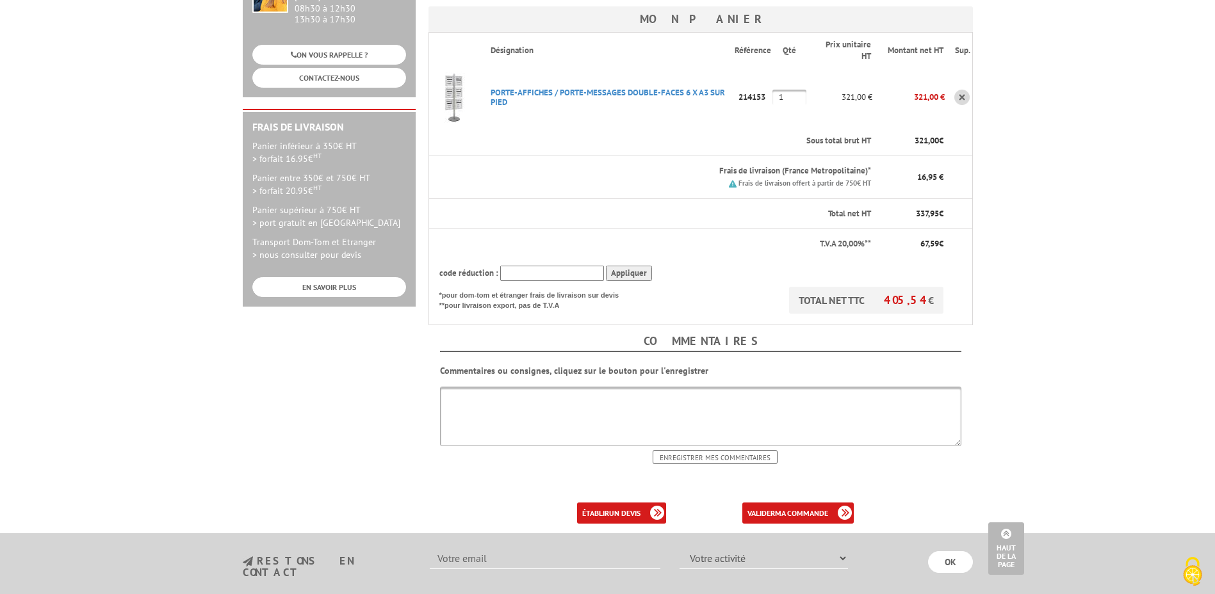
click at [524, 268] on input "text" at bounding box center [552, 274] width 104 height 16
click at [560, 408] on textarea at bounding box center [700, 417] width 521 height 60
click at [619, 513] on b "un devis" at bounding box center [624, 513] width 31 height 10
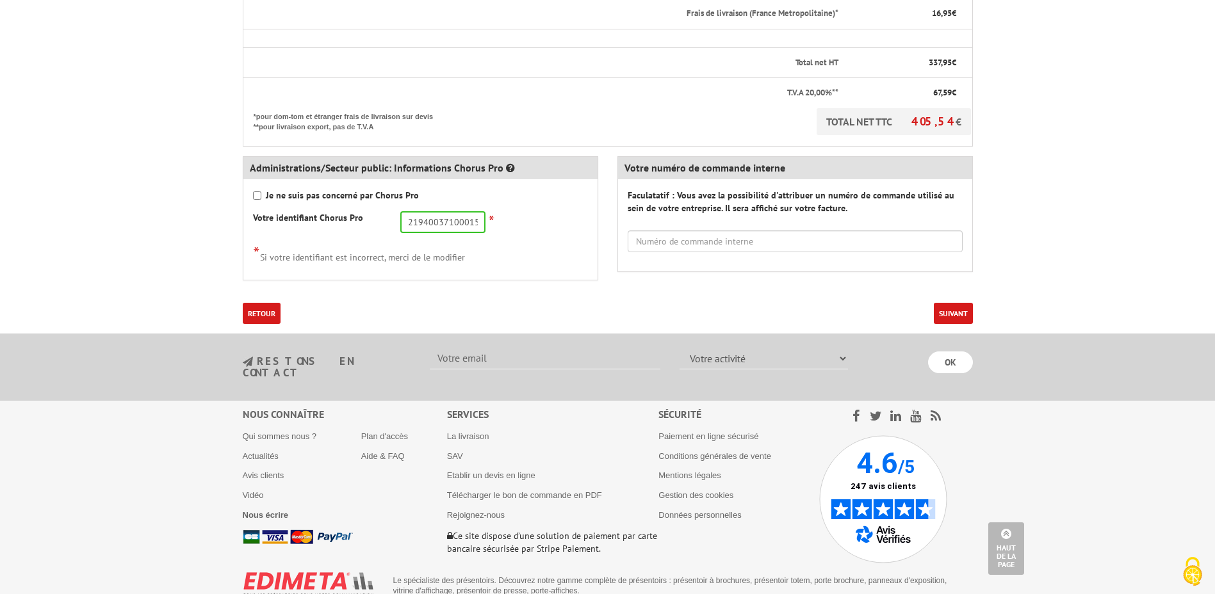
scroll to position [492, 0]
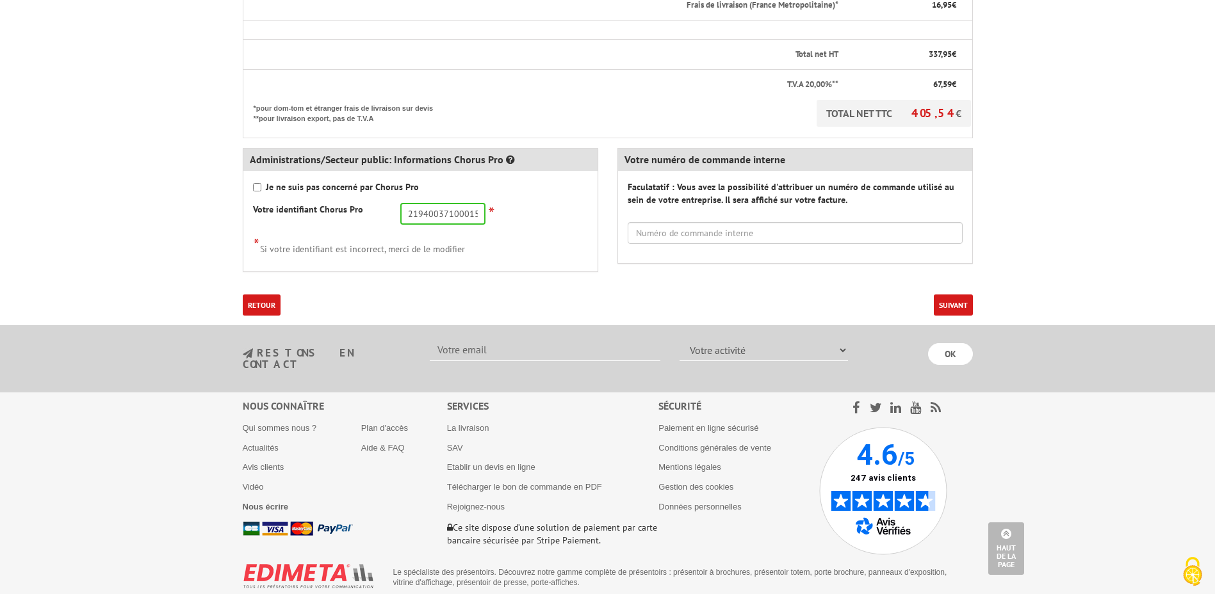
click at [961, 295] on button "Suivant" at bounding box center [953, 305] width 39 height 21
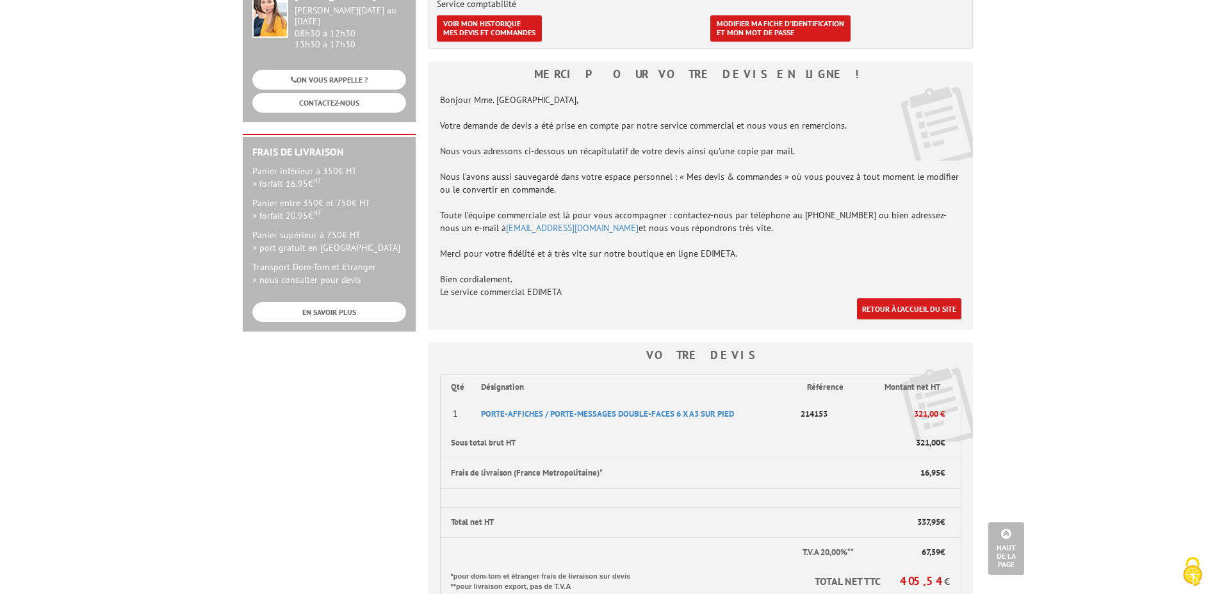
scroll to position [128, 0]
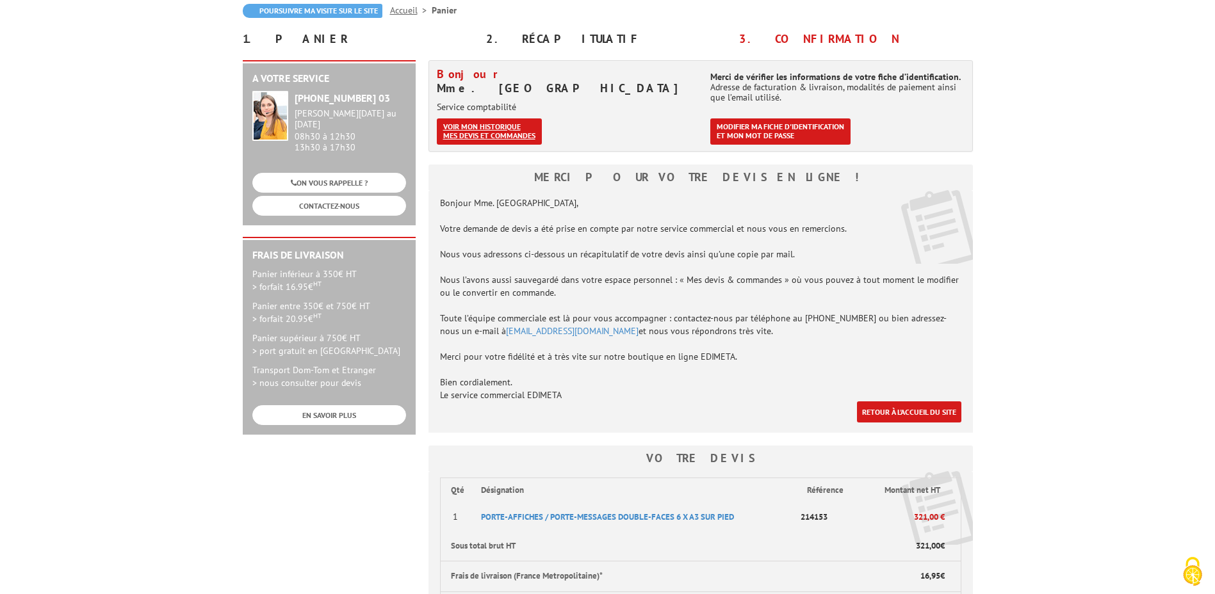
click at [495, 133] on link "Voir mon historique mes devis et commandes" at bounding box center [489, 131] width 105 height 26
